Goal: Information Seeking & Learning: Learn about a topic

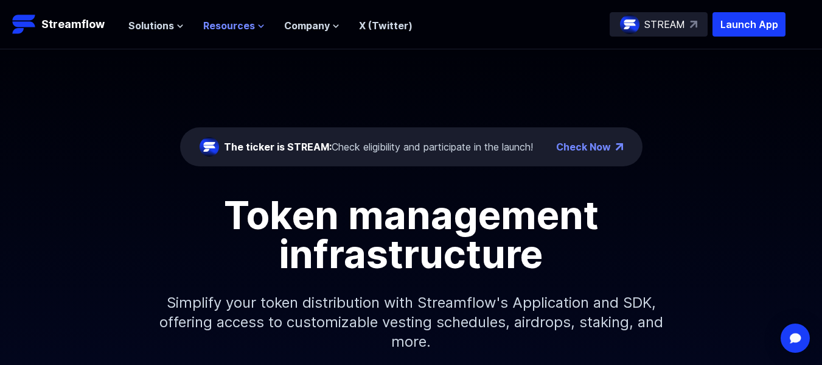
click at [244, 31] on span "Resources" at bounding box center [229, 25] width 52 height 15
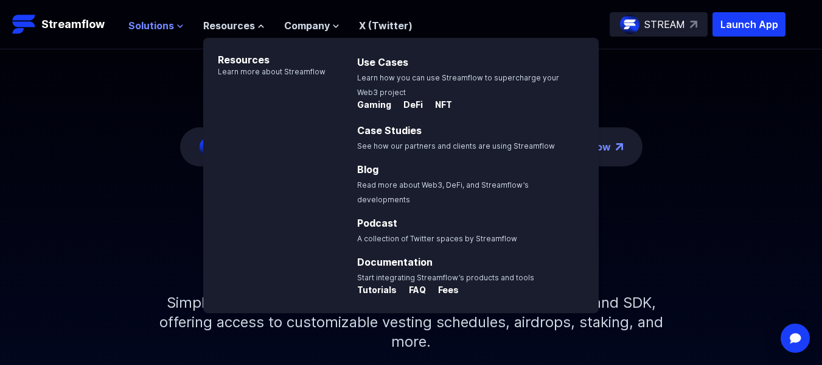
click at [177, 24] on icon at bounding box center [180, 26] width 7 height 7
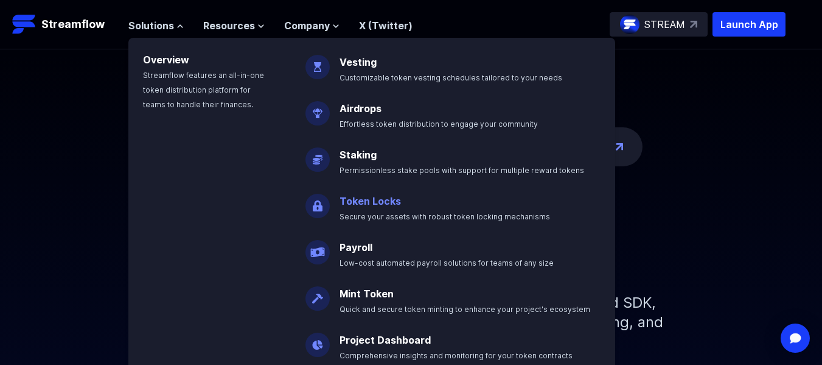
click at [421, 203] on p "Token Locks Secure your assets with robust token locking mechanisms" at bounding box center [453, 203] width 242 height 39
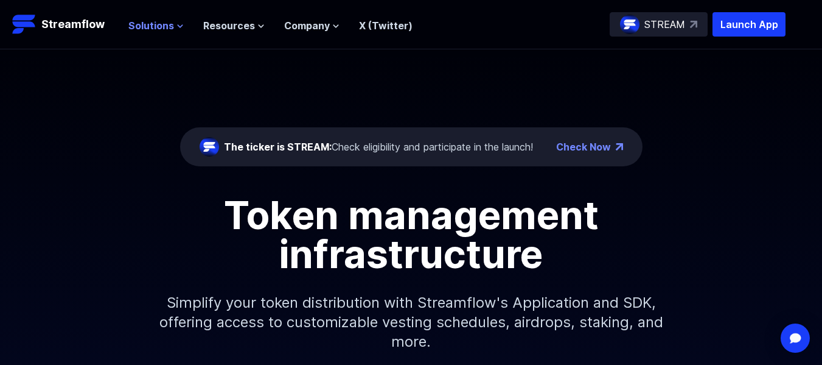
click at [166, 31] on span "Solutions" at bounding box center [151, 25] width 46 height 15
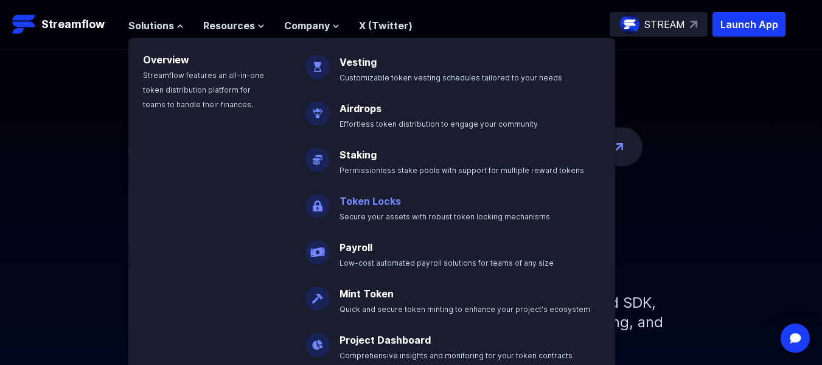
click at [355, 205] on link "Token Locks" at bounding box center [370, 201] width 61 height 12
